Goal: Transaction & Acquisition: Purchase product/service

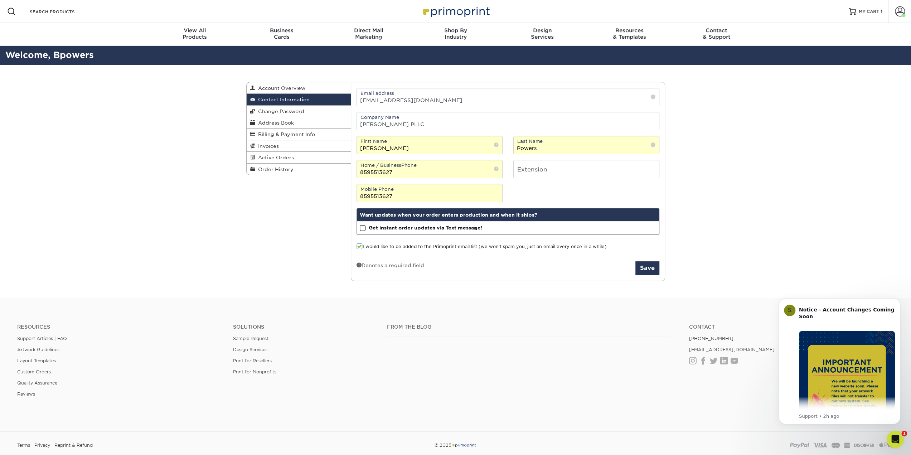
click at [579, 244] on label "I would like to be added to the Primoprint email list (we won't spam you, just …" at bounding box center [482, 246] width 251 height 7
click at [0, 0] on input "I would like to be added to the Primoprint email list (we won't spam you, just …" at bounding box center [0, 0] width 0 height 0
click at [581, 245] on label "I would like to be added to the Primoprint email list (we won't spam you, just …" at bounding box center [482, 246] width 251 height 7
click at [0, 0] on input "I would like to be added to the Primoprint email list (we won't spam you, just …" at bounding box center [0, 0] width 0 height 0
click at [659, 265] on div "Current Orders 0 Active 0 Missing Files Pending Proofs $0.00" at bounding box center [508, 181] width 314 height 187
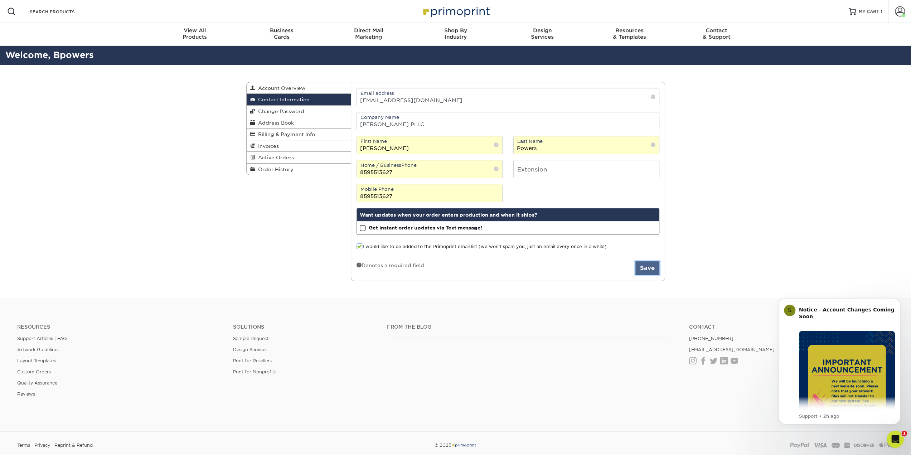
click at [649, 268] on button "Save" at bounding box center [647, 268] width 24 height 14
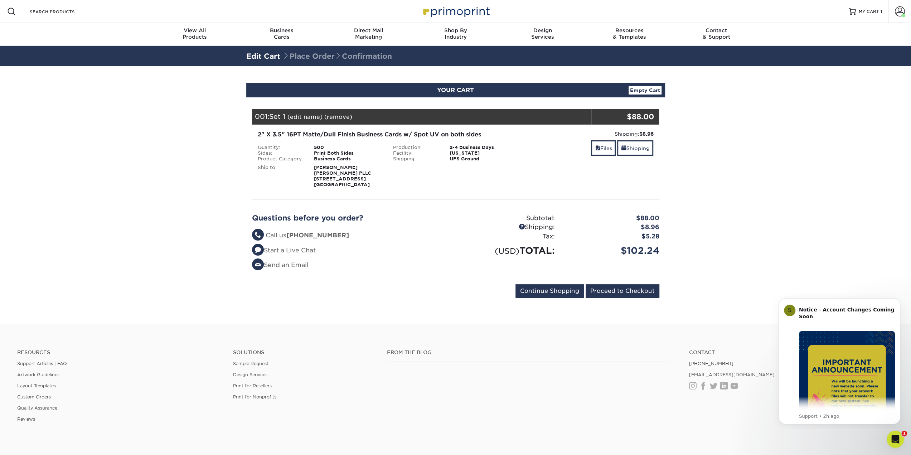
click at [299, 117] on link "(edit name)" at bounding box center [304, 116] width 35 height 7
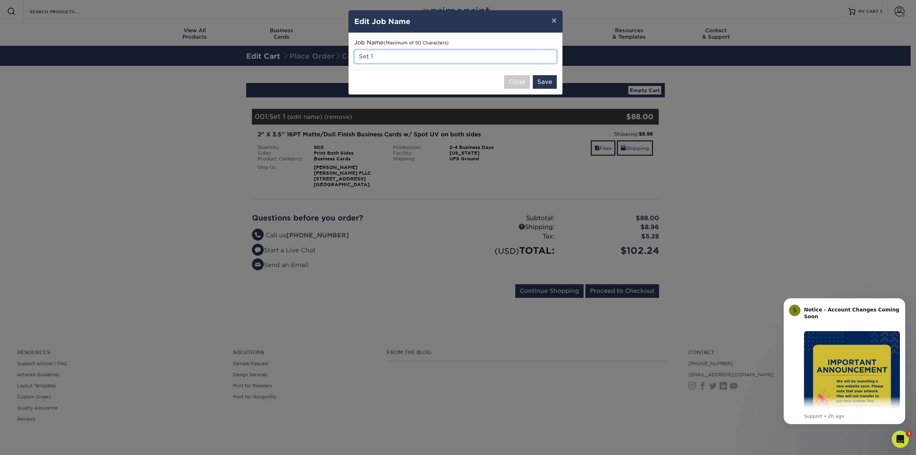
drag, startPoint x: 406, startPoint y: 56, endPoint x: 330, endPoint y: 57, distance: 75.5
click at [330, 57] on div "× Edit Job Name Job Name (Maximum of 50 Characters) Set 1 Close Save" at bounding box center [458, 227] width 916 height 455
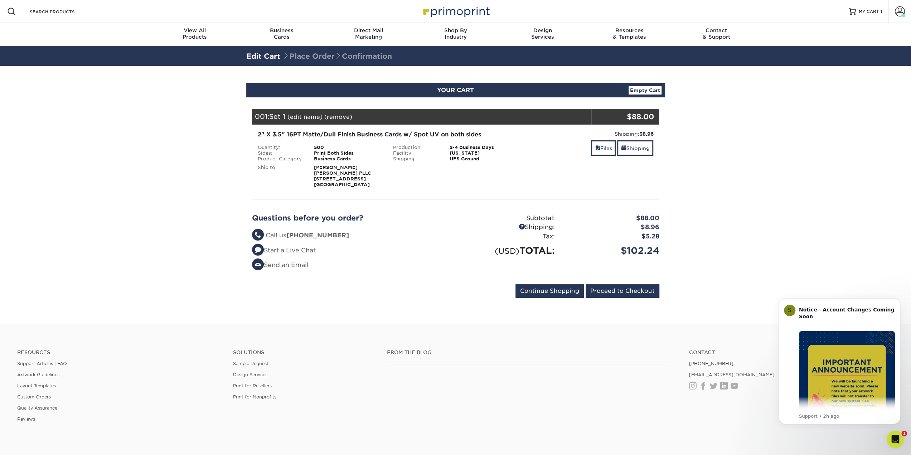
click at [296, 116] on link "(edit name)" at bounding box center [304, 116] width 35 height 7
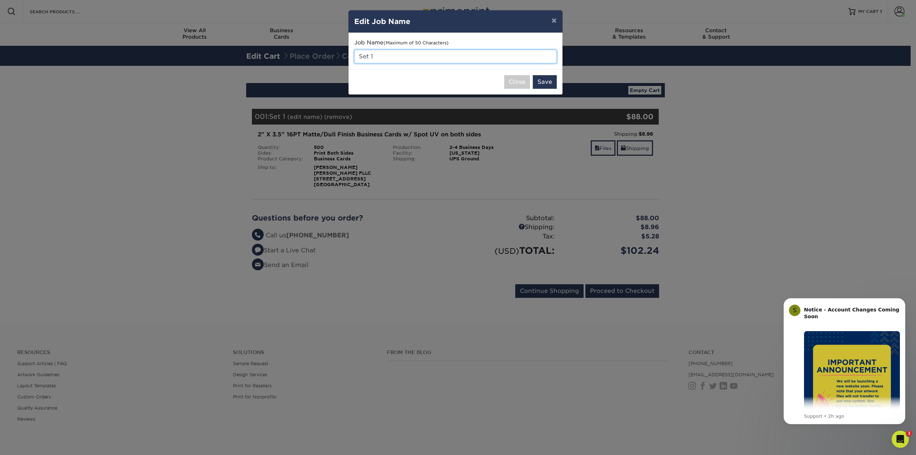
click at [396, 50] on input "Set 1" at bounding box center [455, 57] width 203 height 14
type input "S"
type input "Sarah Kays"
click at [549, 78] on button "Save" at bounding box center [545, 82] width 24 height 14
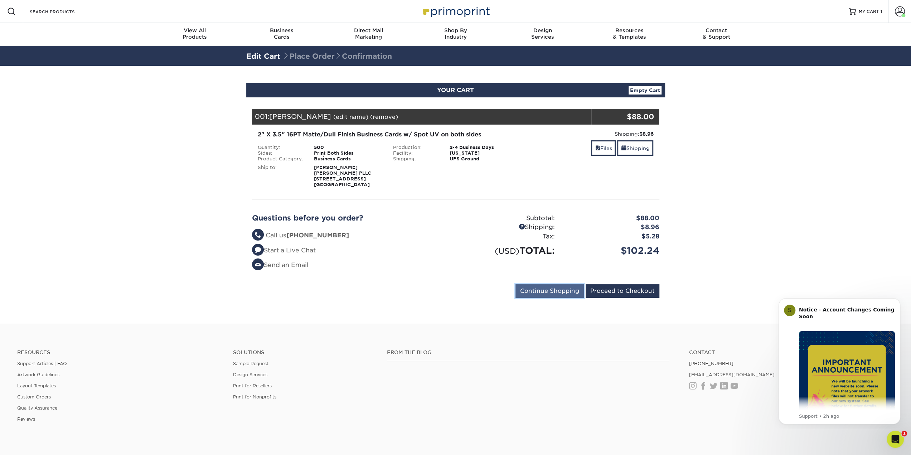
click at [559, 292] on input "Continue Shopping" at bounding box center [549, 291] width 68 height 14
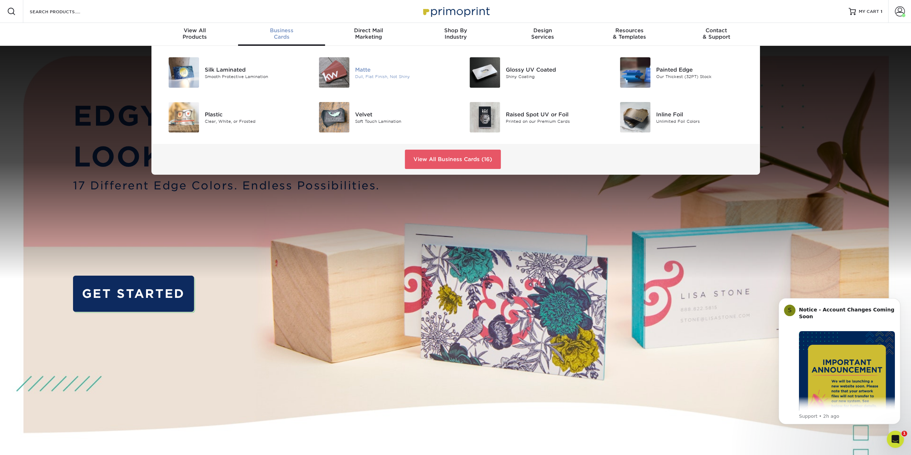
click at [340, 74] on img at bounding box center [334, 72] width 30 height 30
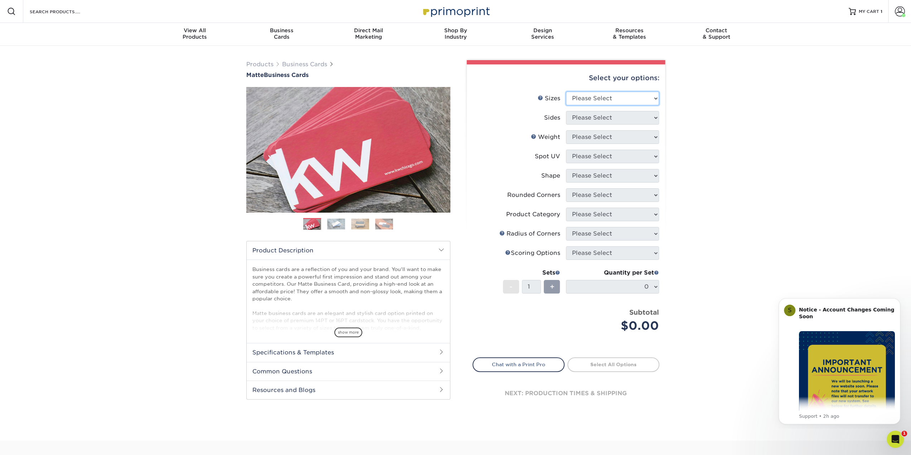
click at [602, 97] on select "Please Select 1.5" x 3.5" - Mini 1.75" x 3.5" - Mini 2" x 2" - Square 2" x 3" -…" at bounding box center [612, 99] width 93 height 14
select select "2.00x3.50"
click at [566, 92] on select "Please Select 1.5" x 3.5" - Mini 1.75" x 3.5" - Mini 2" x 2" - Square 2" x 3" -…" at bounding box center [612, 99] width 93 height 14
click at [597, 115] on select "Please Select Print Both Sides Print Front Only" at bounding box center [612, 118] width 93 height 14
select select "13abbda7-1d64-4f25-8bb2-c179b224825d"
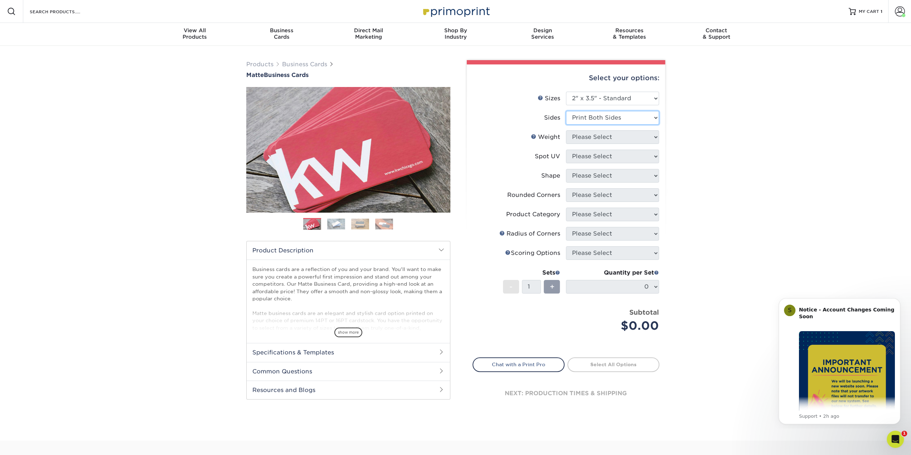
click at [566, 111] on select "Please Select Print Both Sides Print Front Only" at bounding box center [612, 118] width 93 height 14
click at [597, 137] on select "Please Select 16PT 14PT" at bounding box center [612, 137] width 93 height 14
select select "16PT"
click at [566, 130] on select "Please Select 16PT 14PT" at bounding box center [612, 137] width 93 height 14
click at [594, 155] on select "Please Select No Spot UV Front and Back (Both Sides) Front Only Back Only" at bounding box center [612, 157] width 93 height 14
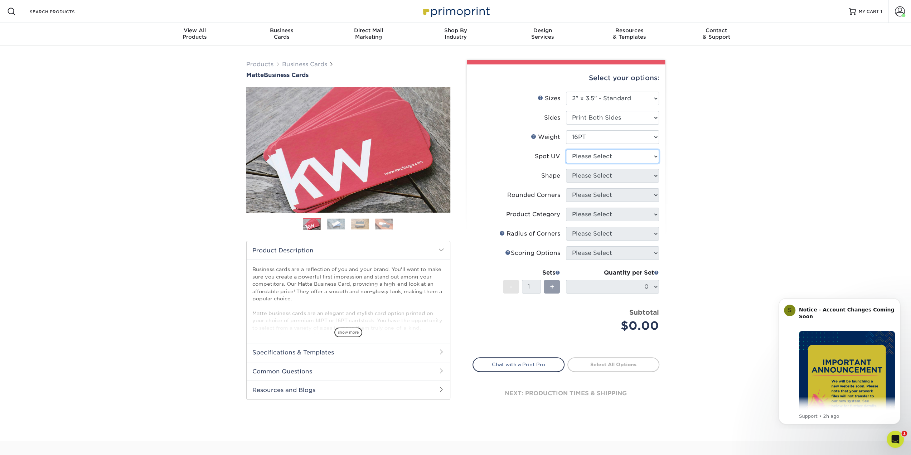
select select "0"
click at [566, 150] on select "Please Select No Spot UV Front and Back (Both Sides) Front Only Back Only" at bounding box center [612, 157] width 93 height 14
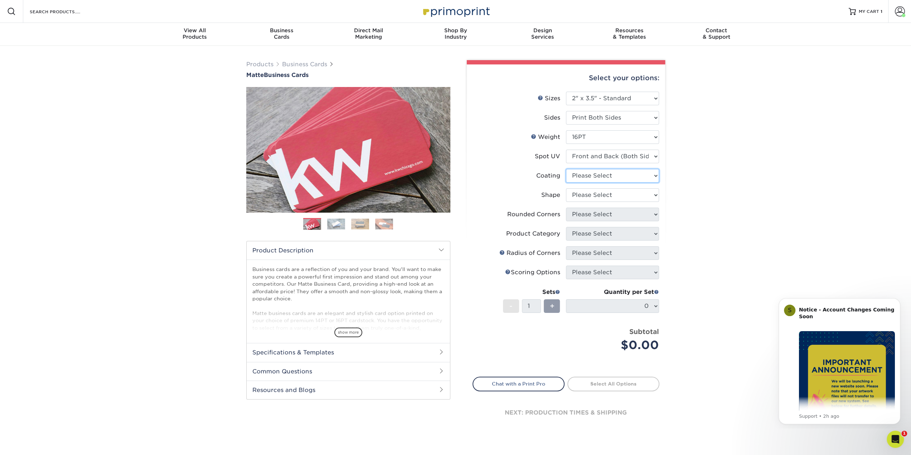
click at [605, 173] on select at bounding box center [612, 176] width 93 height 14
select select "121bb7b5-3b4d-429f-bd8d-bbf80e953313"
click at [566, 169] on select at bounding box center [612, 176] width 93 height 14
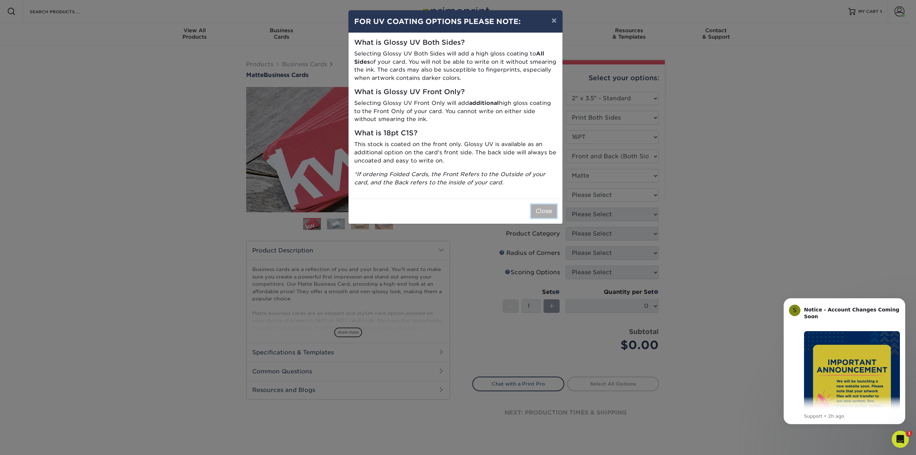
click at [544, 210] on button "Close" at bounding box center [544, 211] width 26 height 14
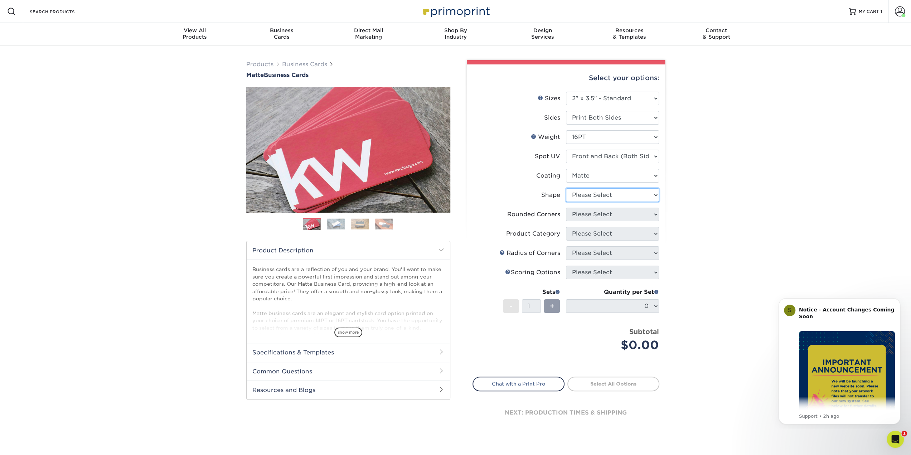
click at [580, 196] on select "Please Select Standard" at bounding box center [612, 195] width 93 height 14
select select "standard"
click at [566, 188] on select "Please Select Standard" at bounding box center [612, 195] width 93 height 14
click at [580, 214] on select "Please Select Yes - Round 2 Corners Yes - Round 4 Corners No" at bounding box center [612, 215] width 93 height 14
select select "0"
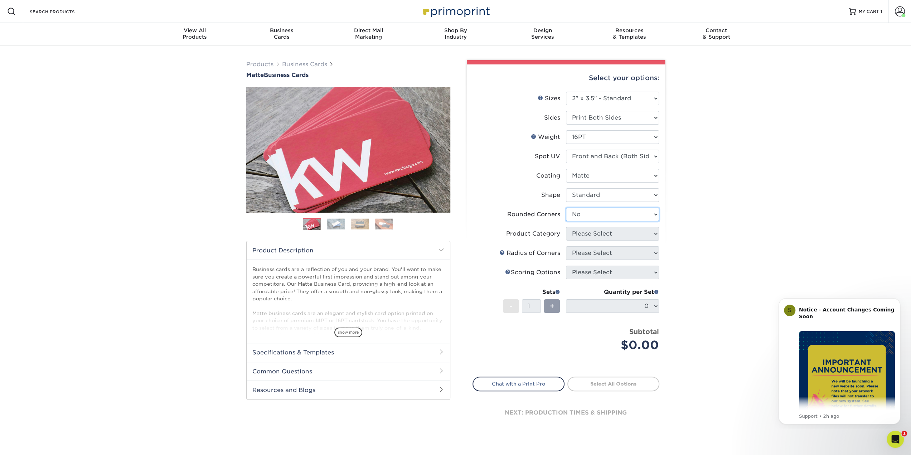
click at [566, 208] on select "Please Select Yes - Round 2 Corners Yes - Round 4 Corners No" at bounding box center [612, 215] width 93 height 14
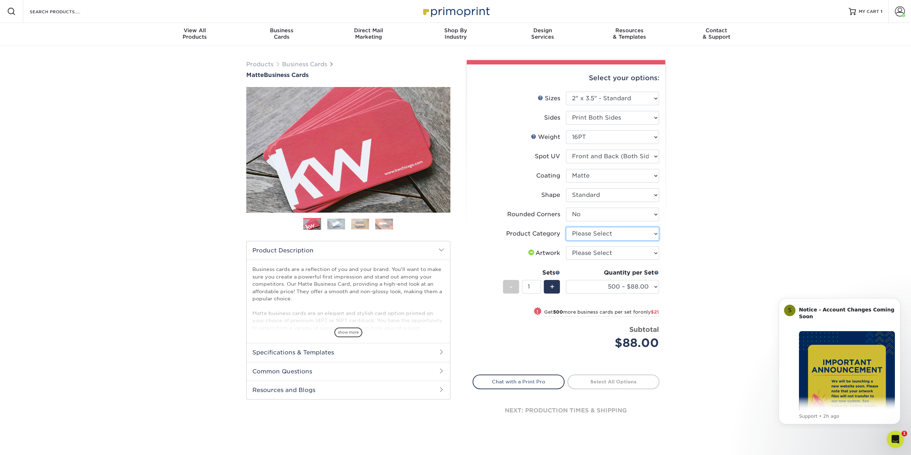
click at [587, 235] on select "Please Select Business Cards" at bounding box center [612, 234] width 93 height 14
select select "3b5148f1-0588-4f88-a218-97bcfdce65c1"
click at [566, 227] on select "Please Select Business Cards" at bounding box center [612, 234] width 93 height 14
click at [591, 252] on select "Please Select I will upload files I need a design - $100" at bounding box center [612, 253] width 93 height 14
select select "upload"
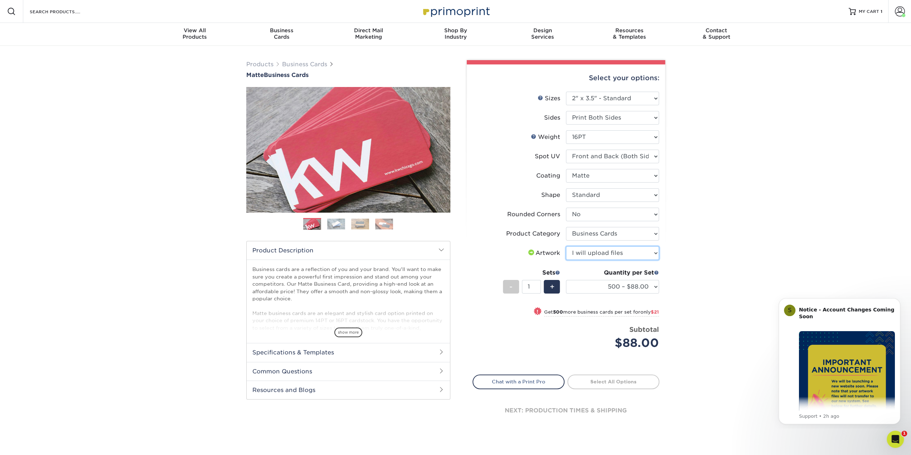
click at [566, 246] on select "Please Select I will upload files I need a design - $100" at bounding box center [612, 253] width 93 height 14
click at [611, 383] on link "Proceed to Shipping" at bounding box center [613, 380] width 92 height 13
type input "Set 1"
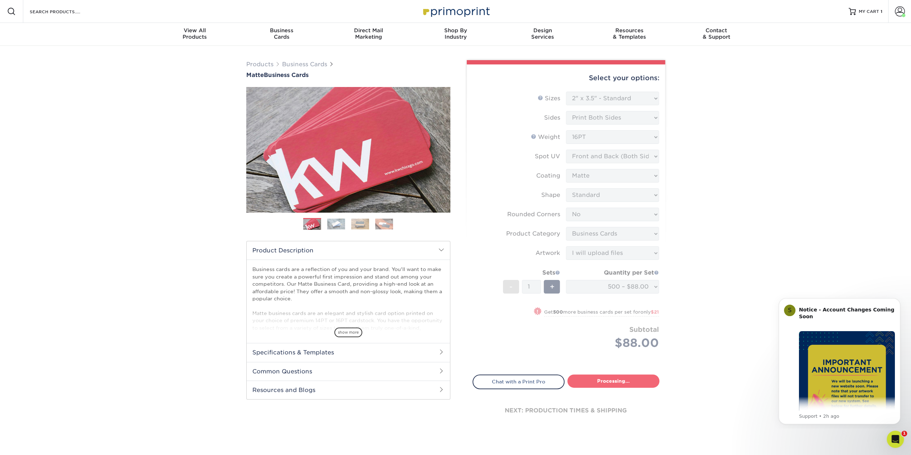
select select "84b0d15f-6b65-4aa4-bc5a-4a65d7730aad"
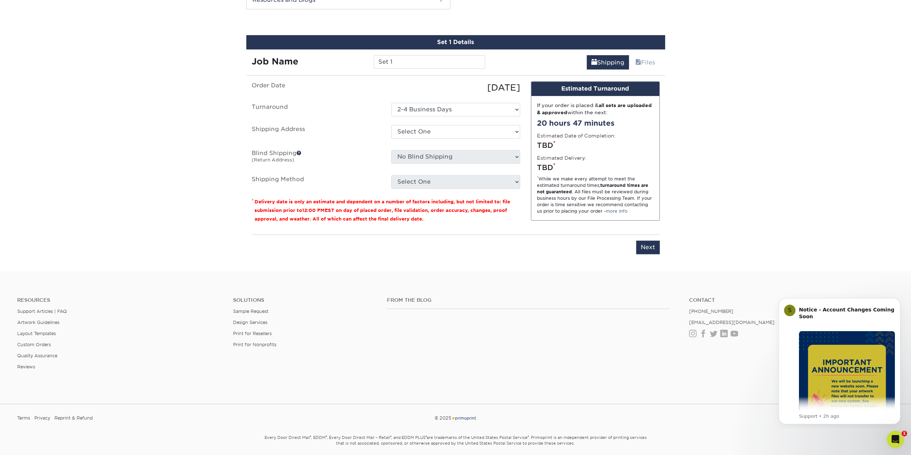
scroll to position [394, 0]
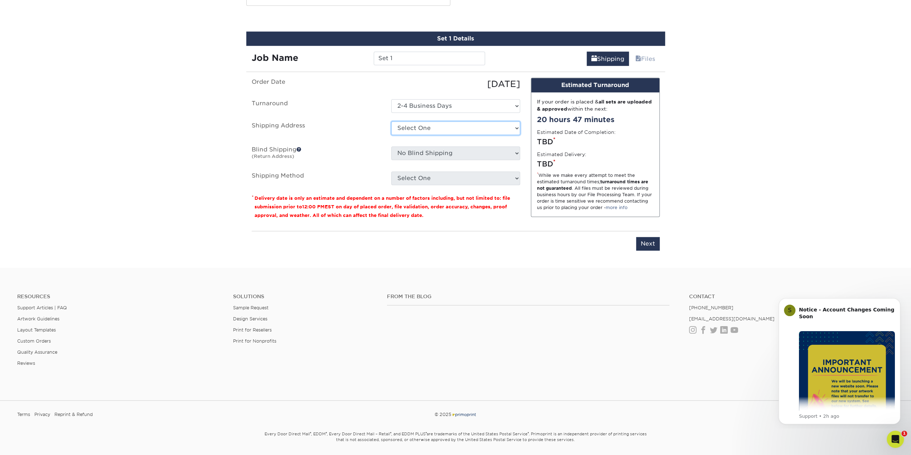
click at [425, 130] on select "Select One + Add New Address" at bounding box center [455, 128] width 129 height 14
click at [368, 138] on ul "Order Date [DATE] [GEOGRAPHIC_DATA] Select One 2-4 Business Days Shipping Addre…" at bounding box center [386, 131] width 268 height 107
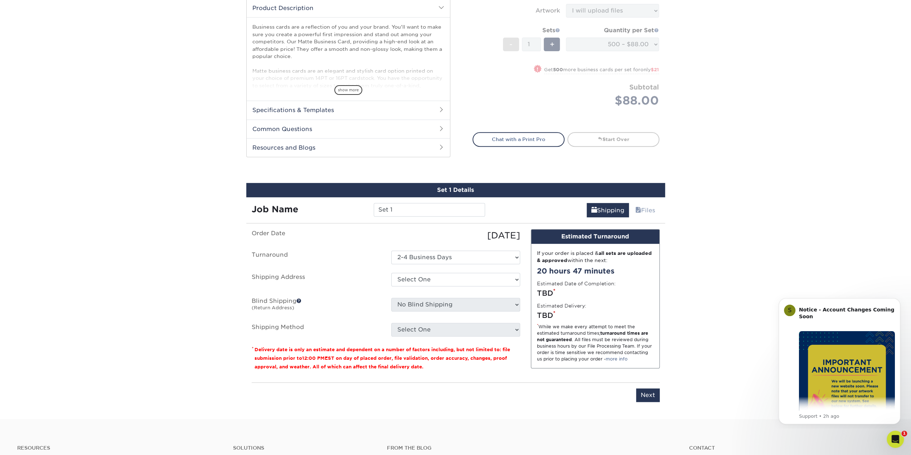
scroll to position [251, 0]
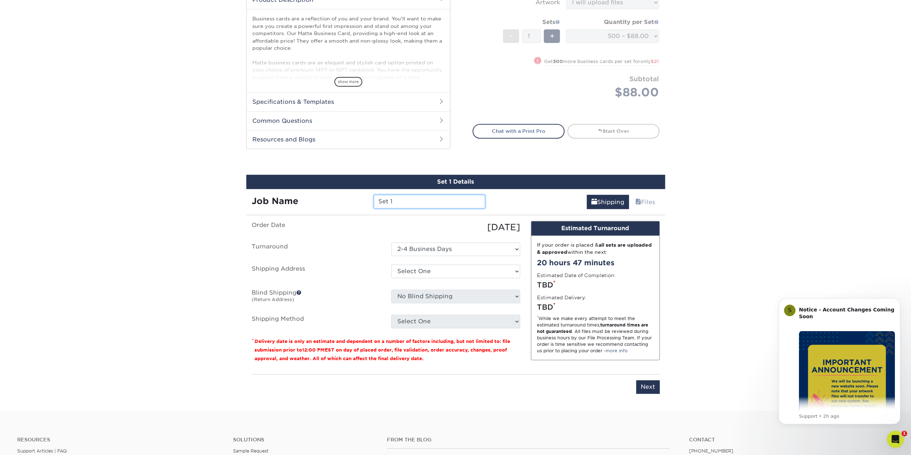
drag, startPoint x: 409, startPoint y: 202, endPoint x: 353, endPoint y: 197, distance: 56.0
click at [353, 197] on div "Job Name Set 1" at bounding box center [368, 202] width 245 height 14
type input "[PERSON_NAME]"
click at [444, 276] on select "Select One + Add New Address" at bounding box center [455, 272] width 129 height 14
select select "newaddress"
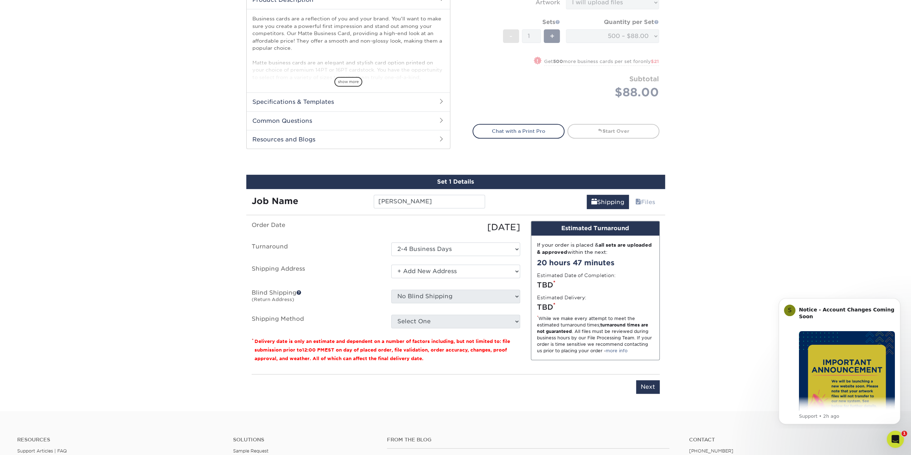
click at [391, 265] on select "Select One + Add New Address" at bounding box center [455, 272] width 129 height 14
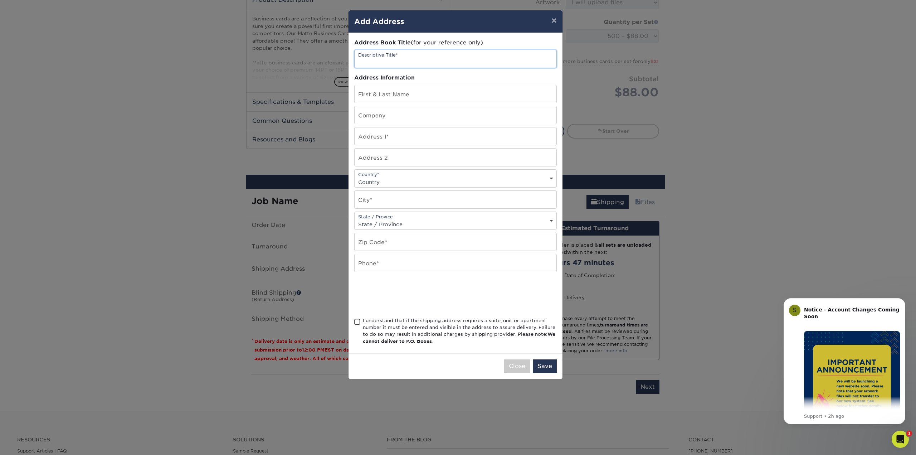
click at [421, 62] on input "text" at bounding box center [456, 59] width 202 height 18
type input "Lexington Office"
type input "[PERSON_NAME]"
type input "[STREET_ADDRESS]"
select select "US"
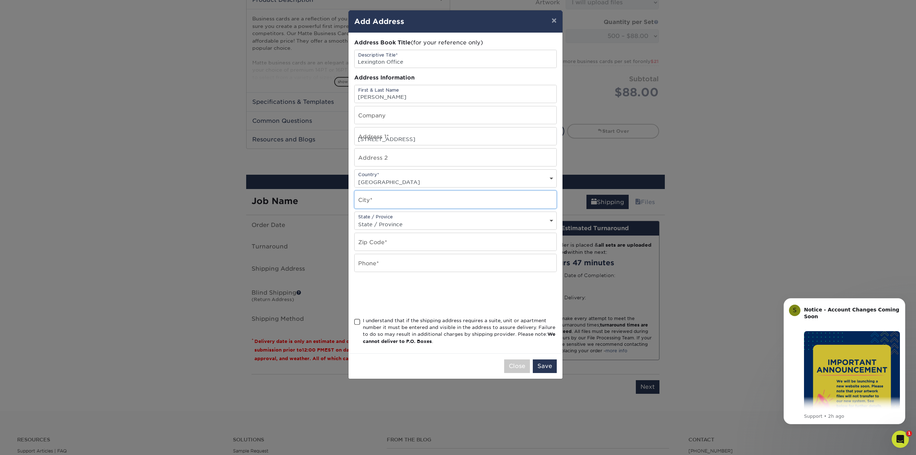
type input "[GEOGRAPHIC_DATA]"
select select "KY"
type input "40507"
type input "8595513627"
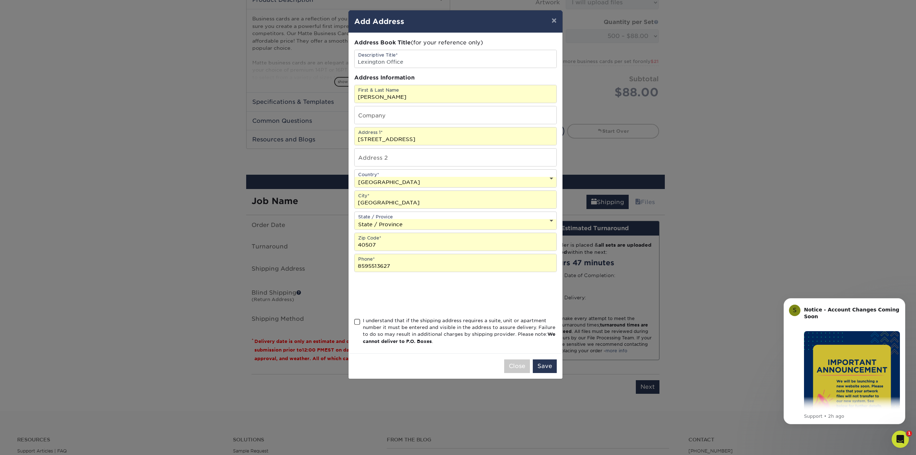
click at [361, 319] on div "I understand that if the shipping address requires a suite, unit or apartment n…" at bounding box center [455, 332] width 203 height 31
click at [358, 319] on span at bounding box center [357, 322] width 6 height 7
click at [0, 0] on input "I understand that if the shipping address requires a suite, unit or apartment n…" at bounding box center [0, 0] width 0 height 0
click at [550, 365] on button "Save" at bounding box center [545, 366] width 24 height 14
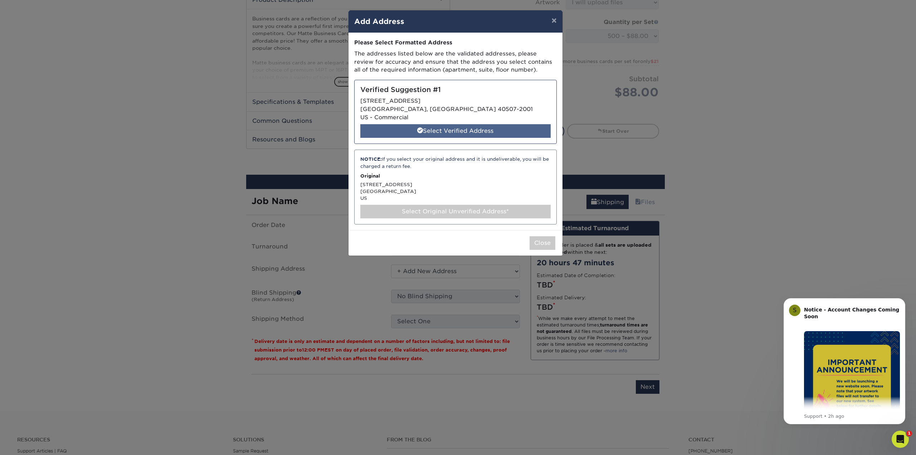
click at [438, 129] on div "Select Verified Address" at bounding box center [455, 131] width 190 height 14
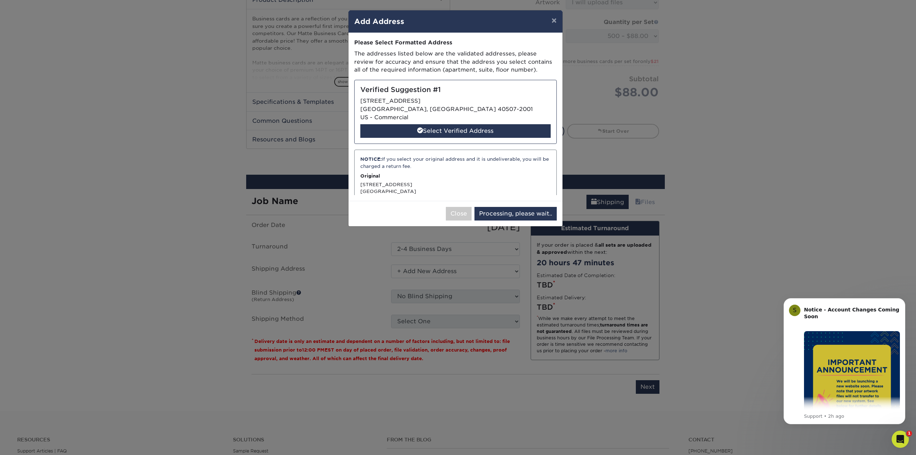
select select "286597"
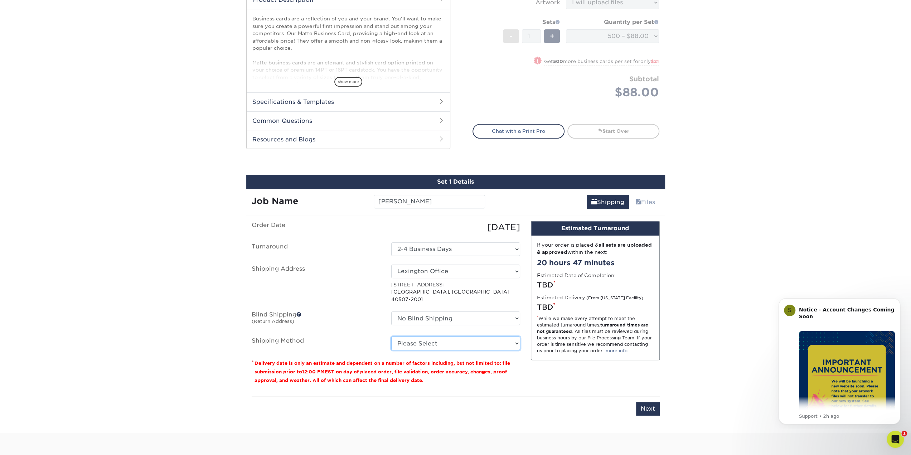
click at [413, 337] on select "Please Select Ground Shipping (+$8.96) 3 Day Shipping Service (+$15.34) 2 Day A…" at bounding box center [455, 344] width 129 height 14
select select "03"
click at [391, 337] on select "Please Select Ground Shipping (+$8.96) 3 Day Shipping Service (+$15.34) 2 Day A…" at bounding box center [455, 344] width 129 height 14
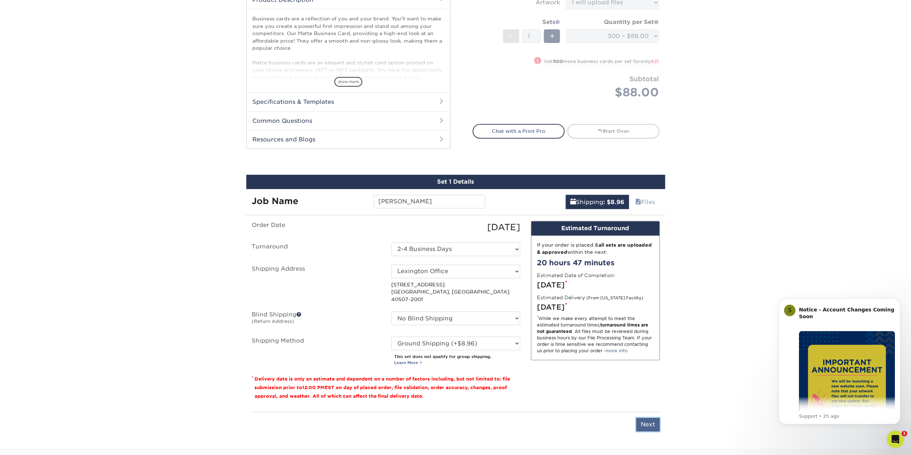
click at [646, 418] on input "Next" at bounding box center [648, 425] width 24 height 14
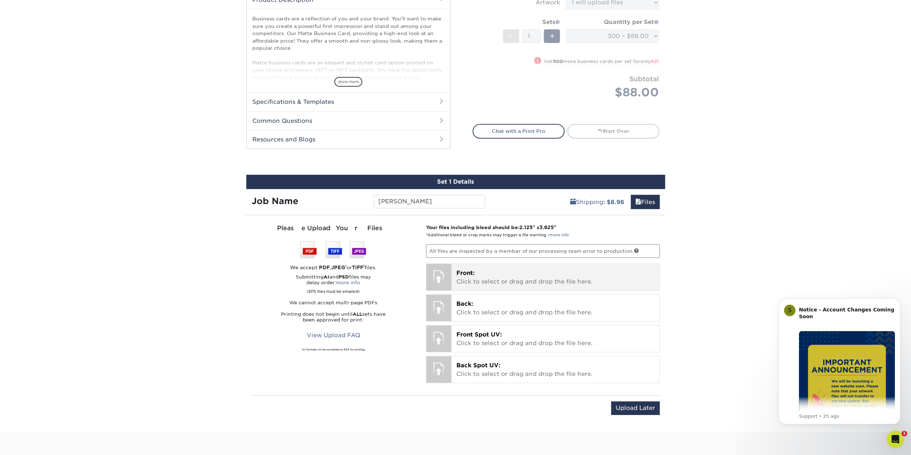
click at [492, 271] on p "Front: Click to select or drag and drop the file here." at bounding box center [555, 277] width 198 height 17
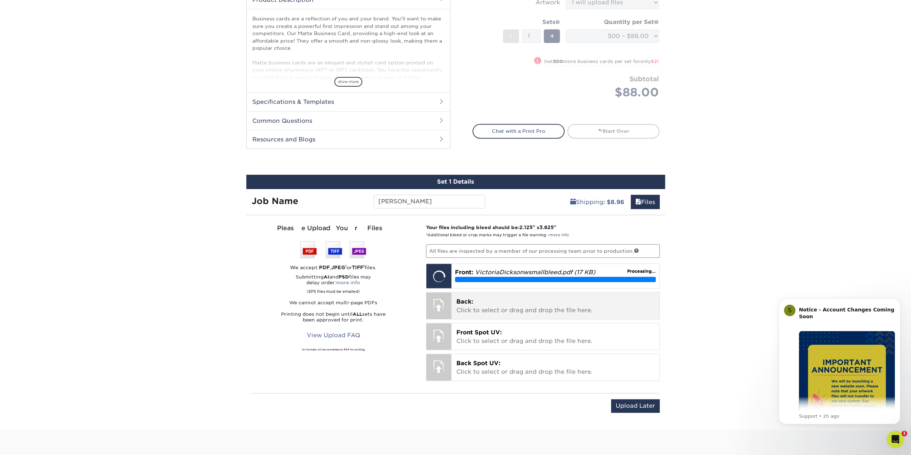
click at [493, 305] on p "Back: Click to select or drag and drop the file here." at bounding box center [555, 305] width 198 height 17
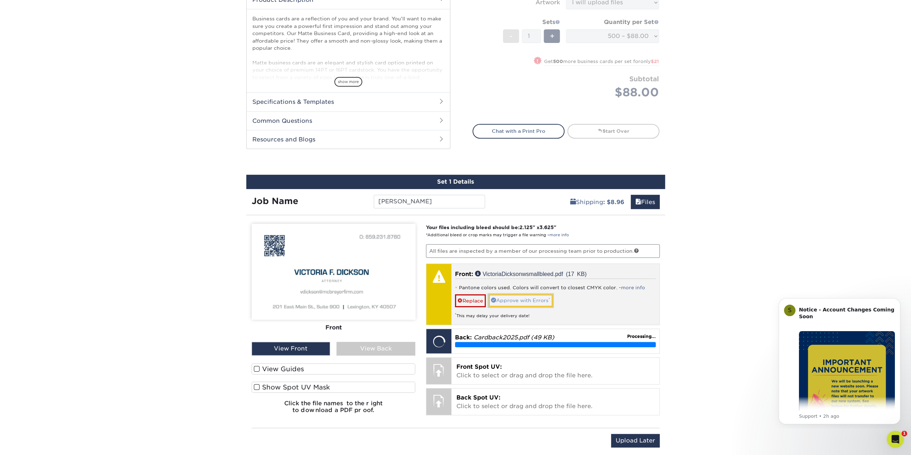
click at [538, 300] on link "Approve with Errors *" at bounding box center [521, 300] width 64 height 12
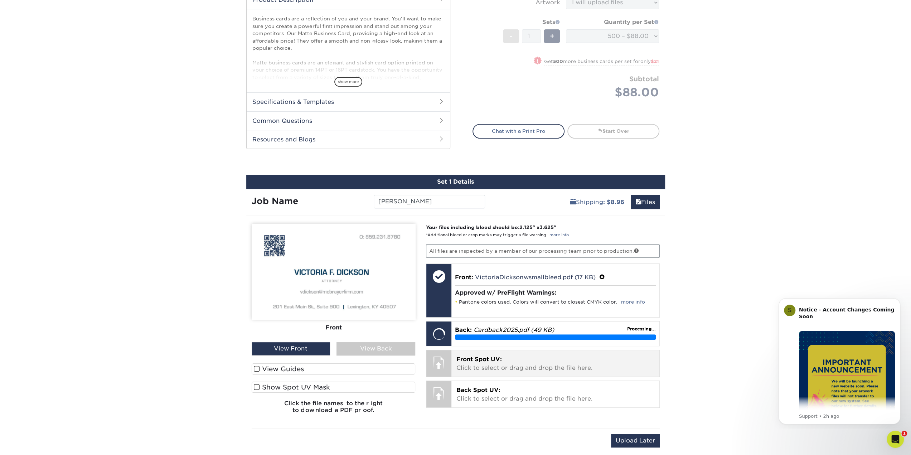
click at [558, 356] on p "Front Spot UV: Click to select or drag and drop the file here." at bounding box center [555, 363] width 198 height 17
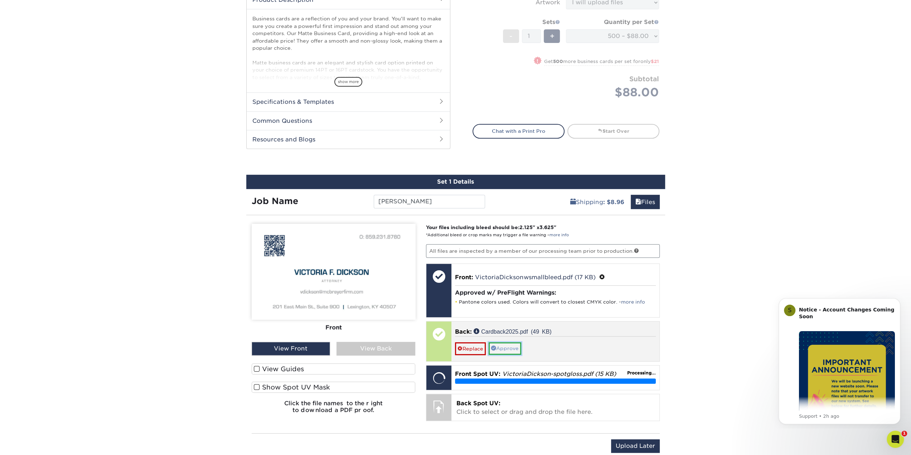
click at [515, 348] on link "Approve" at bounding box center [505, 348] width 33 height 12
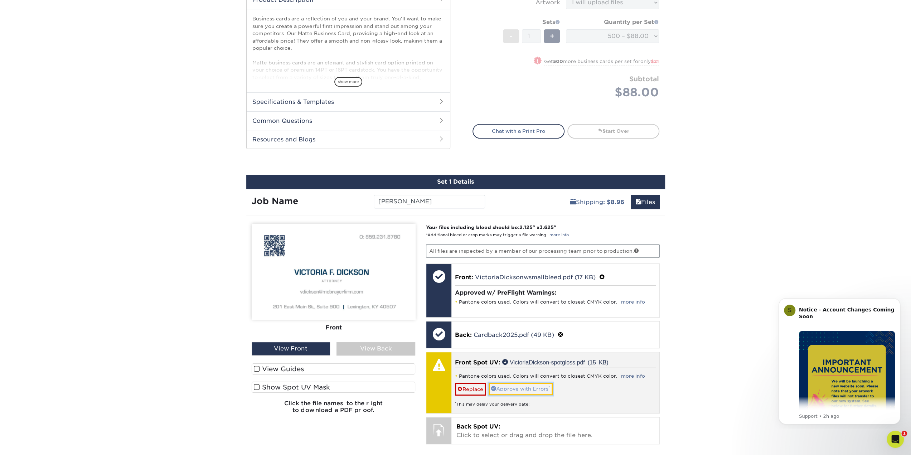
click at [497, 384] on link "Approve with Errors *" at bounding box center [521, 389] width 64 height 12
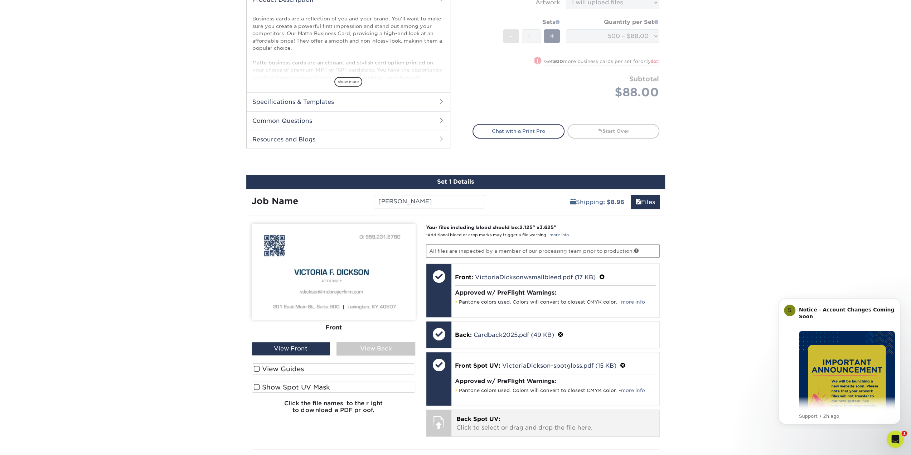
click at [489, 423] on p "Back Spot UV: Click to select or drag and drop the file here." at bounding box center [555, 423] width 198 height 17
click at [518, 434] on link "Approve" at bounding box center [505, 437] width 33 height 12
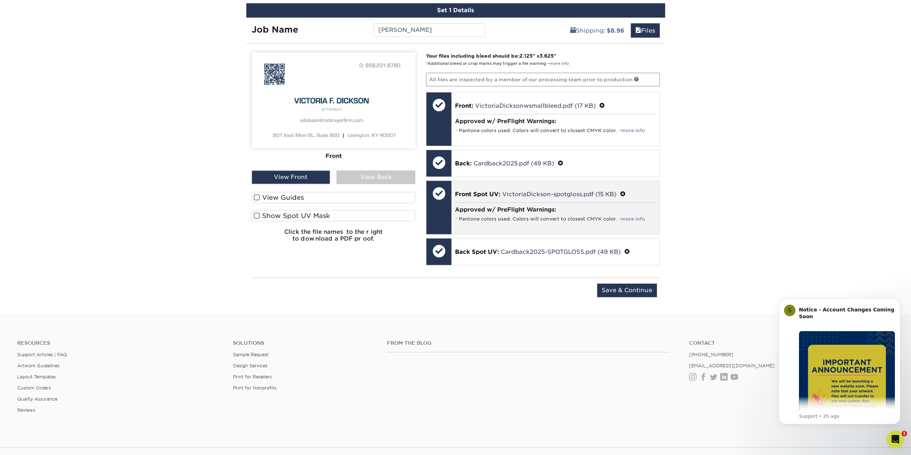
scroll to position [430, 0]
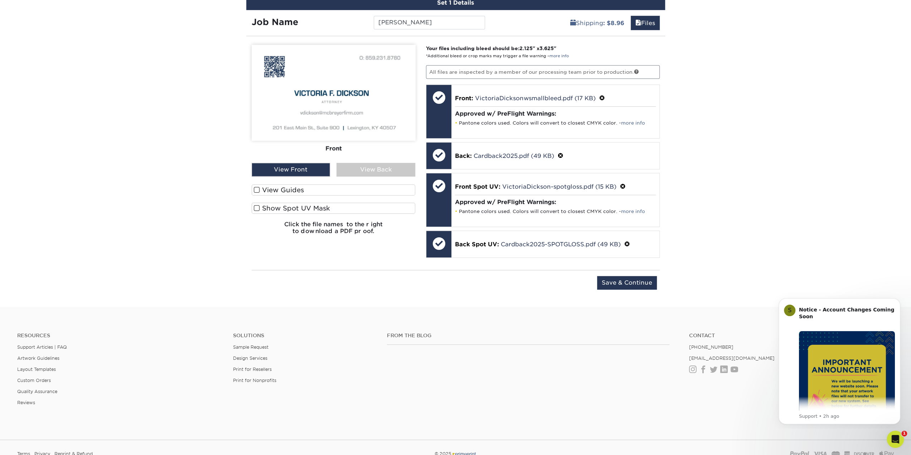
click at [256, 207] on span at bounding box center [257, 208] width 6 height 7
click at [0, 0] on input "Show Spot UV Mask" at bounding box center [0, 0] width 0 height 0
click at [355, 170] on div "View Back" at bounding box center [376, 170] width 79 height 14
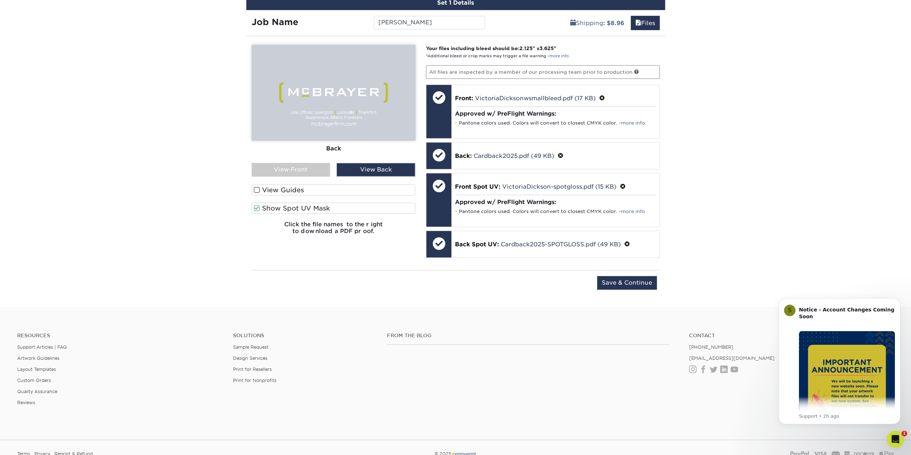
click at [257, 206] on span at bounding box center [257, 208] width 6 height 7
click at [0, 0] on input "Show Spot UV Mask" at bounding box center [0, 0] width 0 height 0
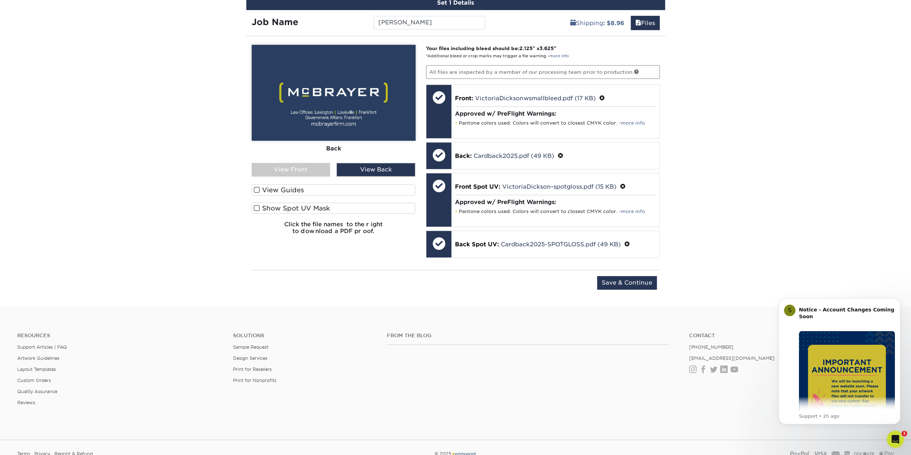
click at [257, 206] on span at bounding box center [257, 208] width 6 height 7
click at [0, 0] on input "Show Spot UV Mask" at bounding box center [0, 0] width 0 height 0
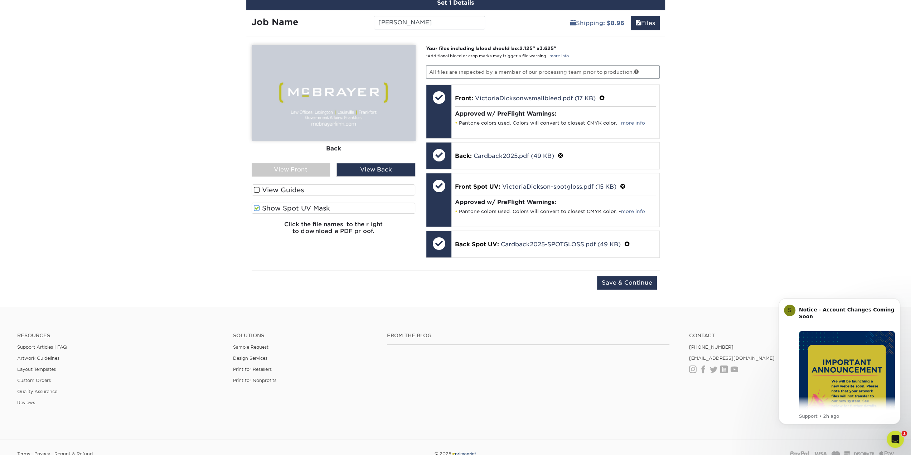
click at [257, 206] on span at bounding box center [257, 208] width 6 height 7
click at [0, 0] on input "Show Spot UV Mask" at bounding box center [0, 0] width 0 height 0
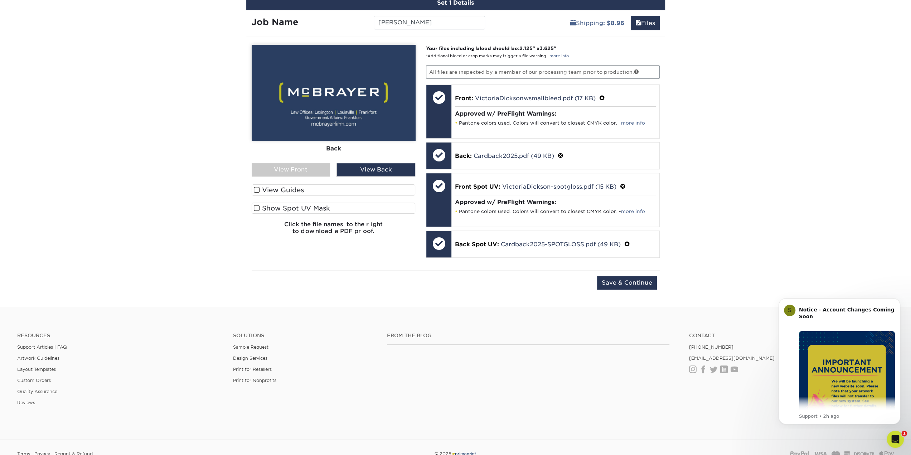
click at [280, 169] on div "View Front" at bounding box center [291, 170] width 79 height 14
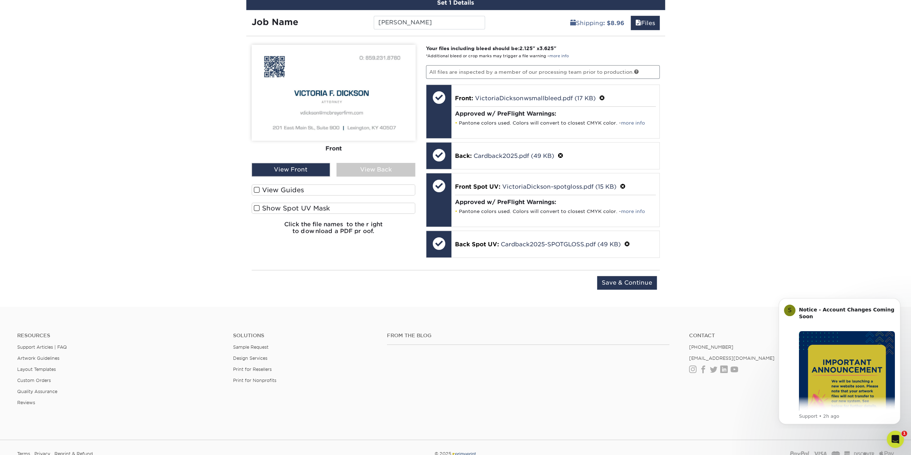
click at [257, 206] on span at bounding box center [257, 208] width 6 height 7
click at [0, 0] on input "Show Spot UV Mask" at bounding box center [0, 0] width 0 height 0
click at [257, 206] on span at bounding box center [257, 208] width 6 height 7
click at [0, 0] on input "Show Spot UV Mask" at bounding box center [0, 0] width 0 height 0
click at [638, 69] on link at bounding box center [636, 71] width 5 height 5
